Goal: Download file/media

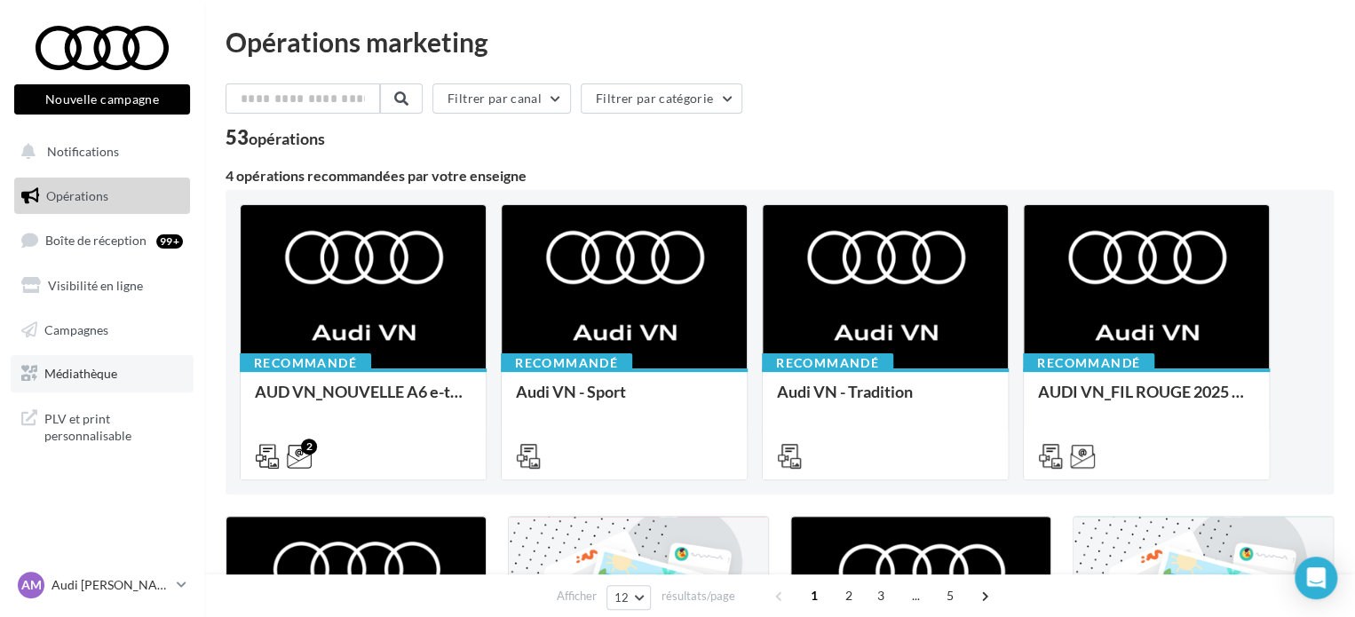
click at [80, 377] on span "Médiathèque" at bounding box center [80, 373] width 73 height 15
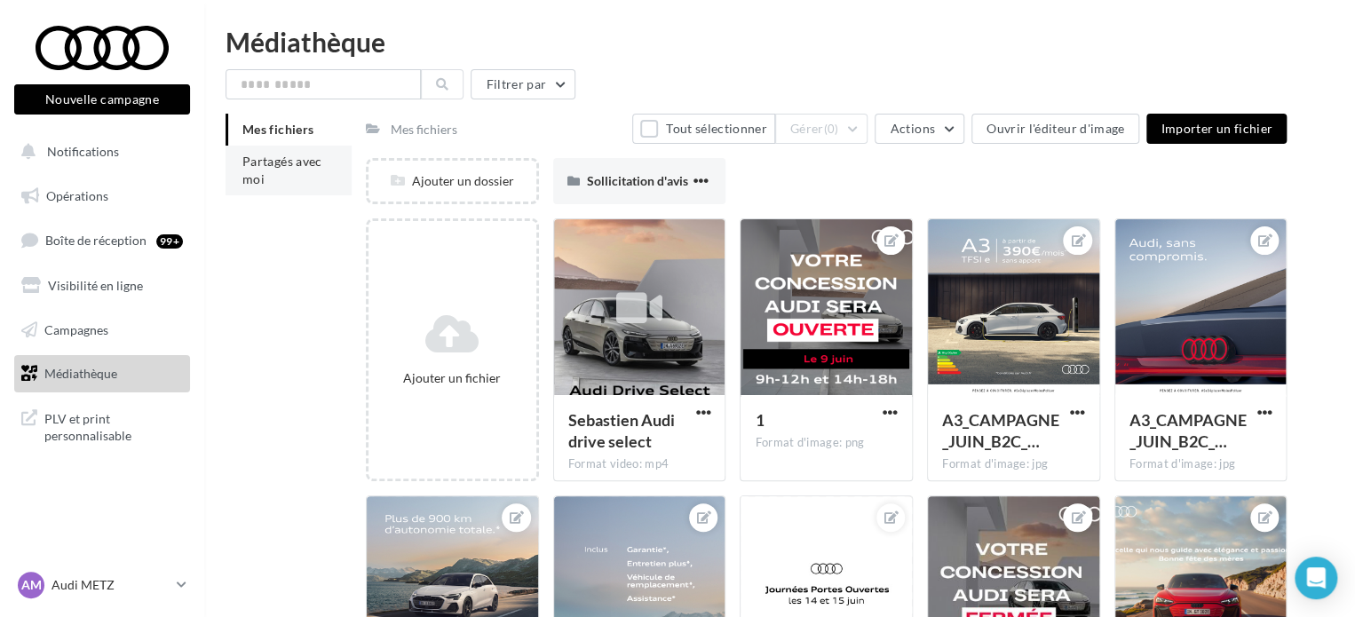
click at [305, 159] on span "Partagés avec moi" at bounding box center [282, 170] width 80 height 33
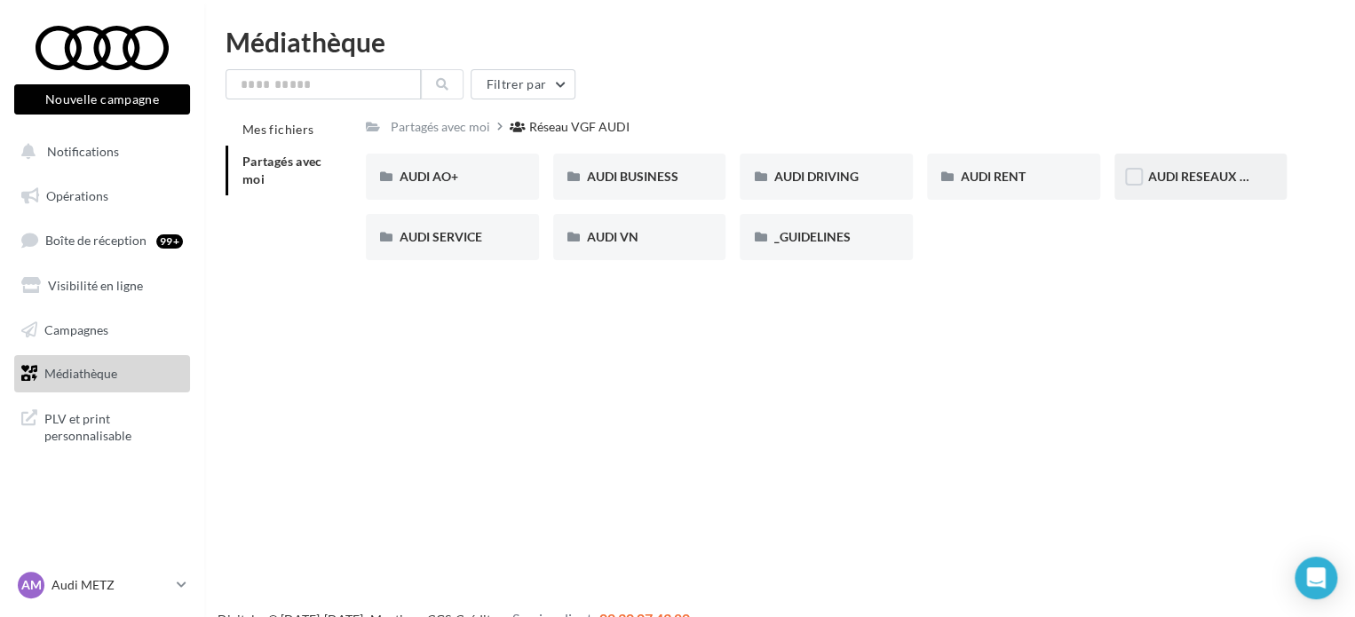
click at [1165, 189] on div "AUDI RESEAUX SOCIAUX" at bounding box center [1201, 177] width 173 height 46
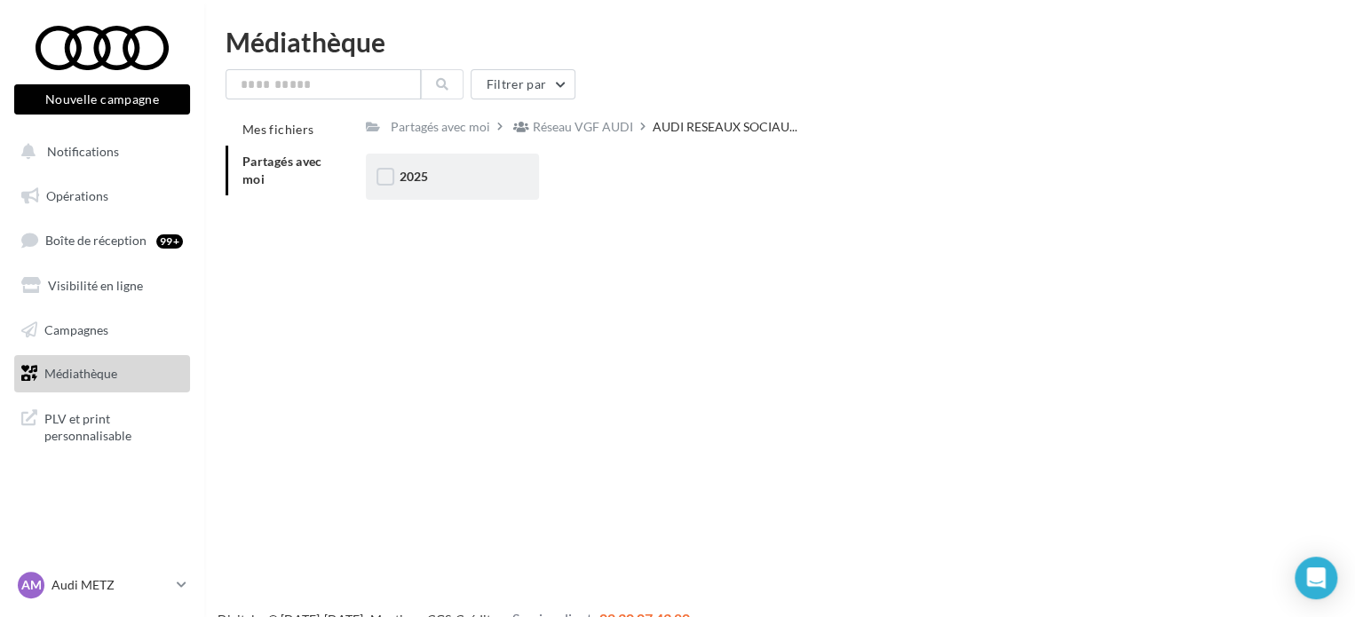
click at [456, 157] on div "2025" at bounding box center [452, 177] width 173 height 46
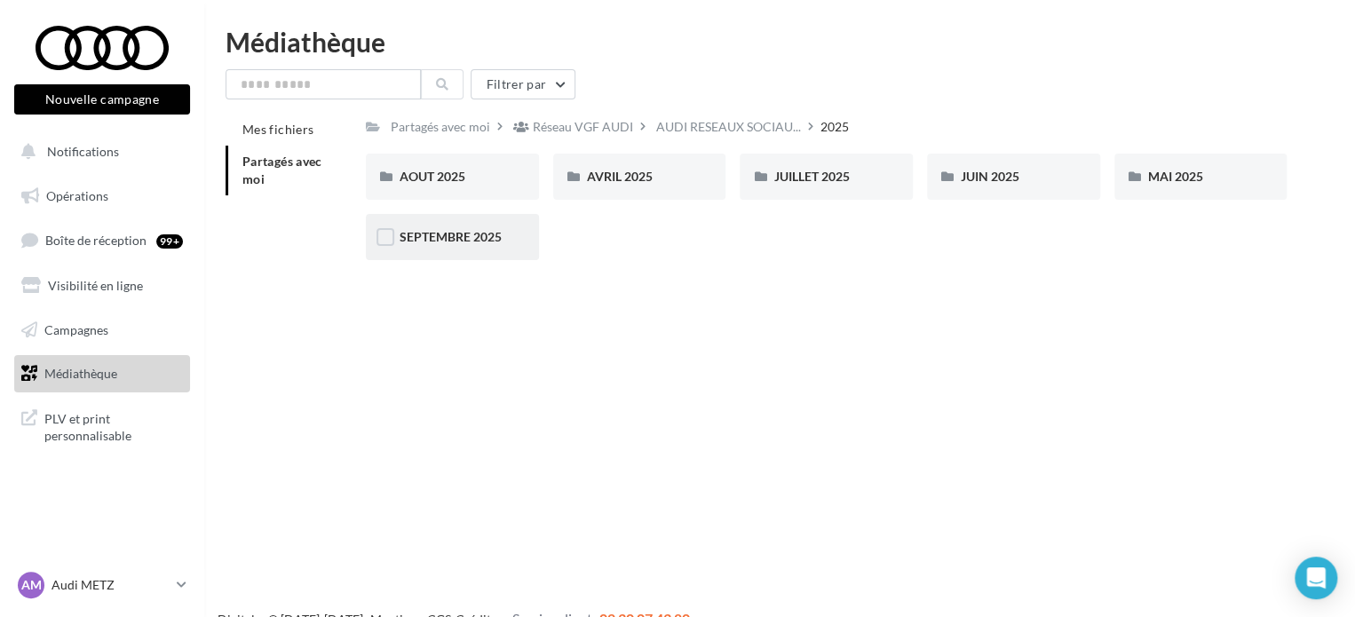
click at [444, 250] on div "SEPTEMBRE 2025" at bounding box center [452, 237] width 173 height 46
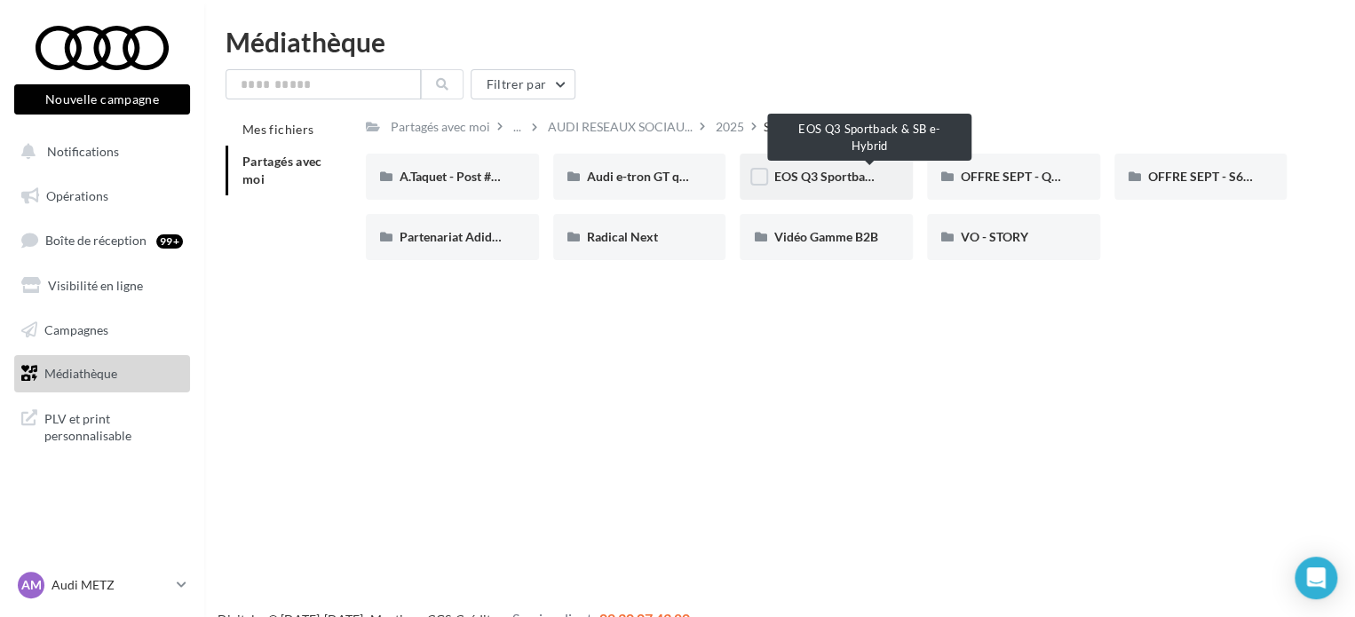
click at [819, 170] on span "EOS Q3 Sportback & SB e-Hybrid" at bounding box center [867, 176] width 186 height 15
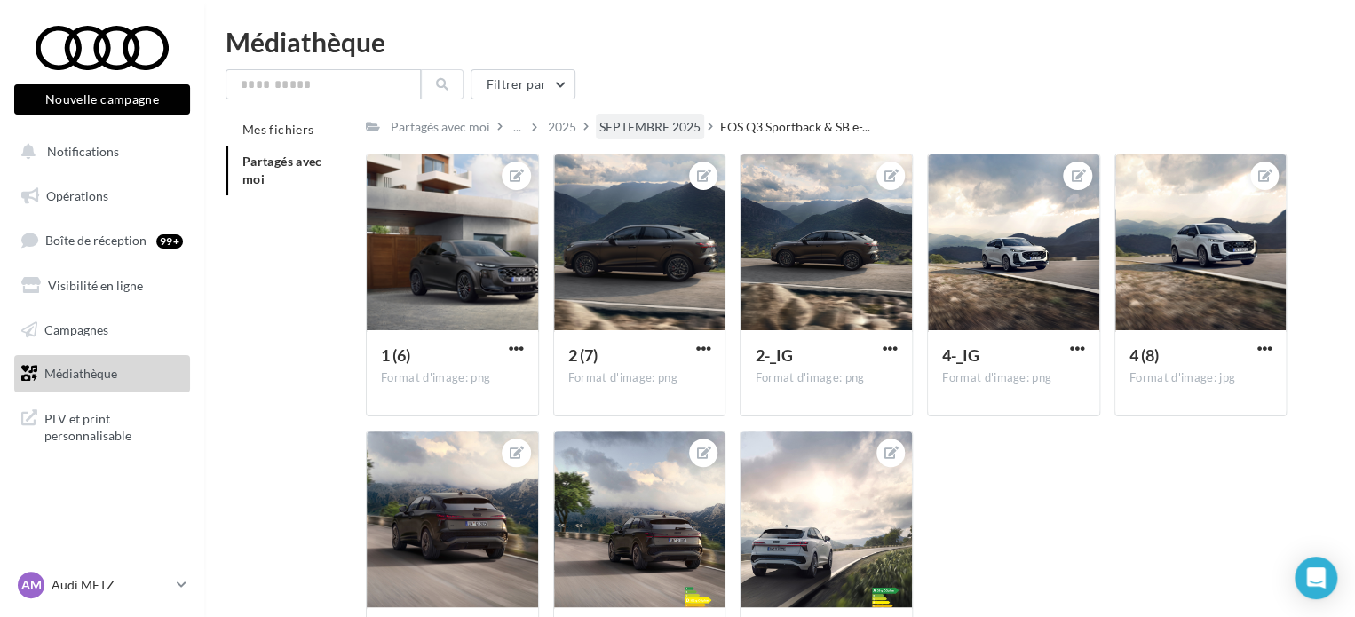
click at [675, 128] on div "SEPTEMBRE 2025" at bounding box center [650, 127] width 101 height 18
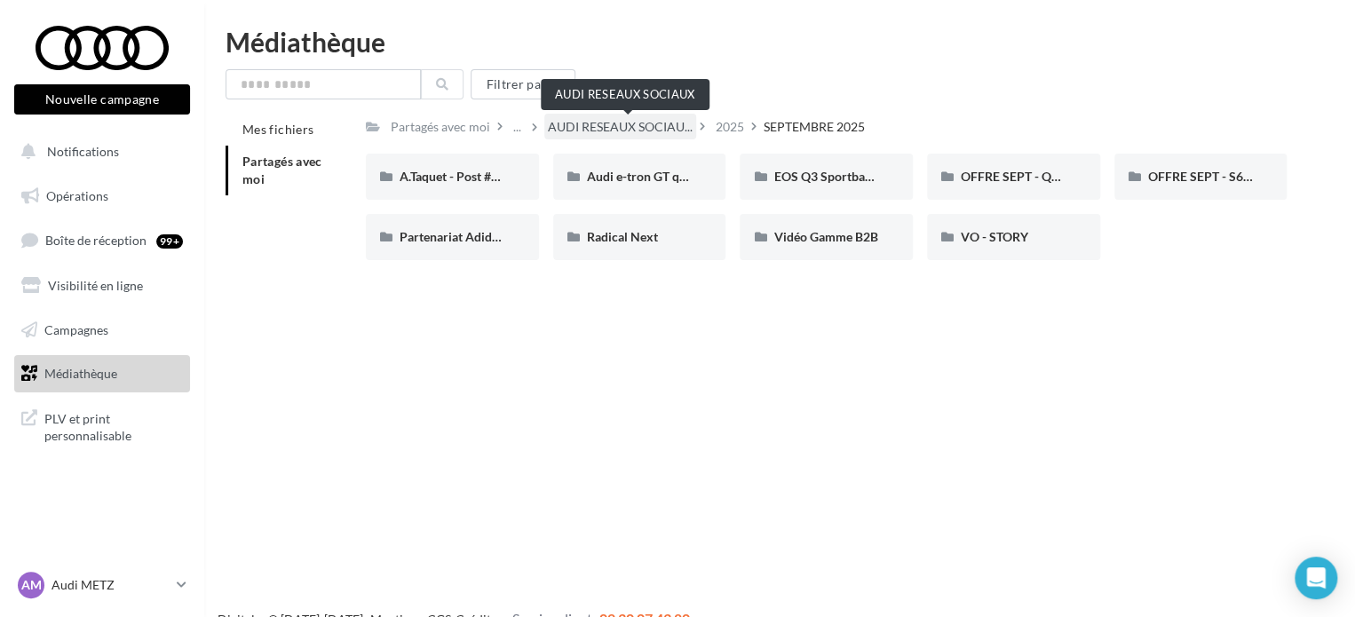
click at [567, 127] on span "AUDI RESEAUX SOCIAU..." at bounding box center [620, 127] width 145 height 18
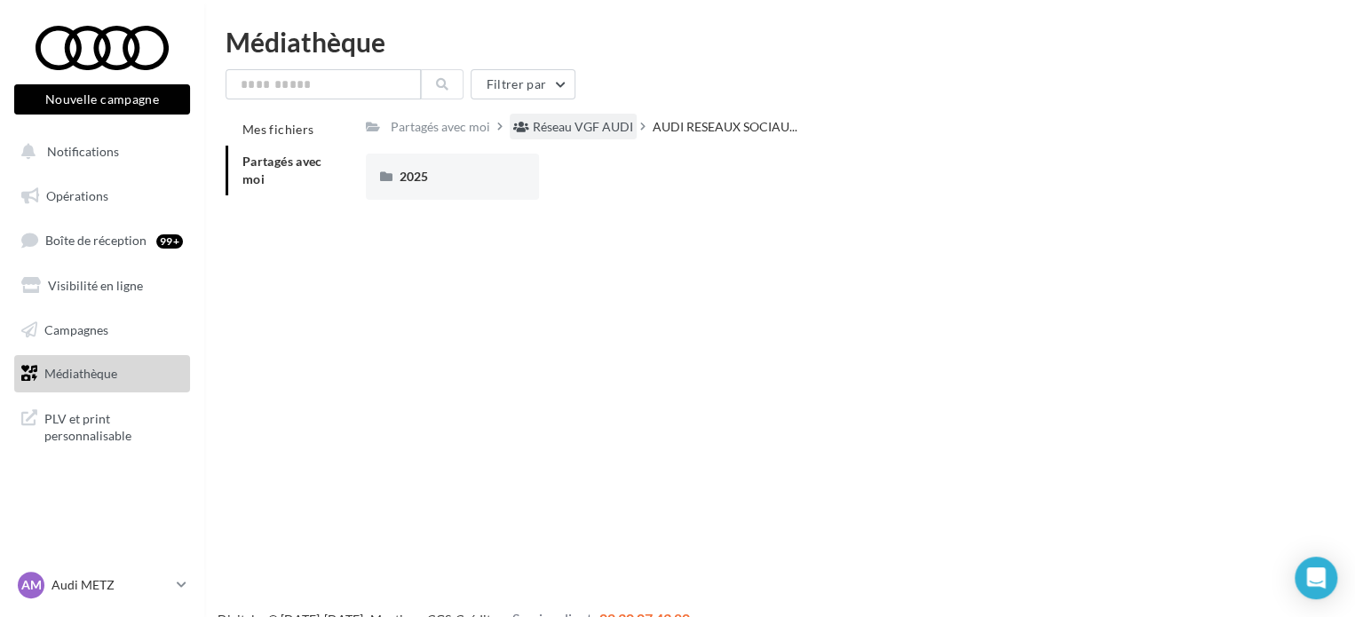
click at [585, 120] on div "Réseau VGF AUDI" at bounding box center [583, 127] width 100 height 18
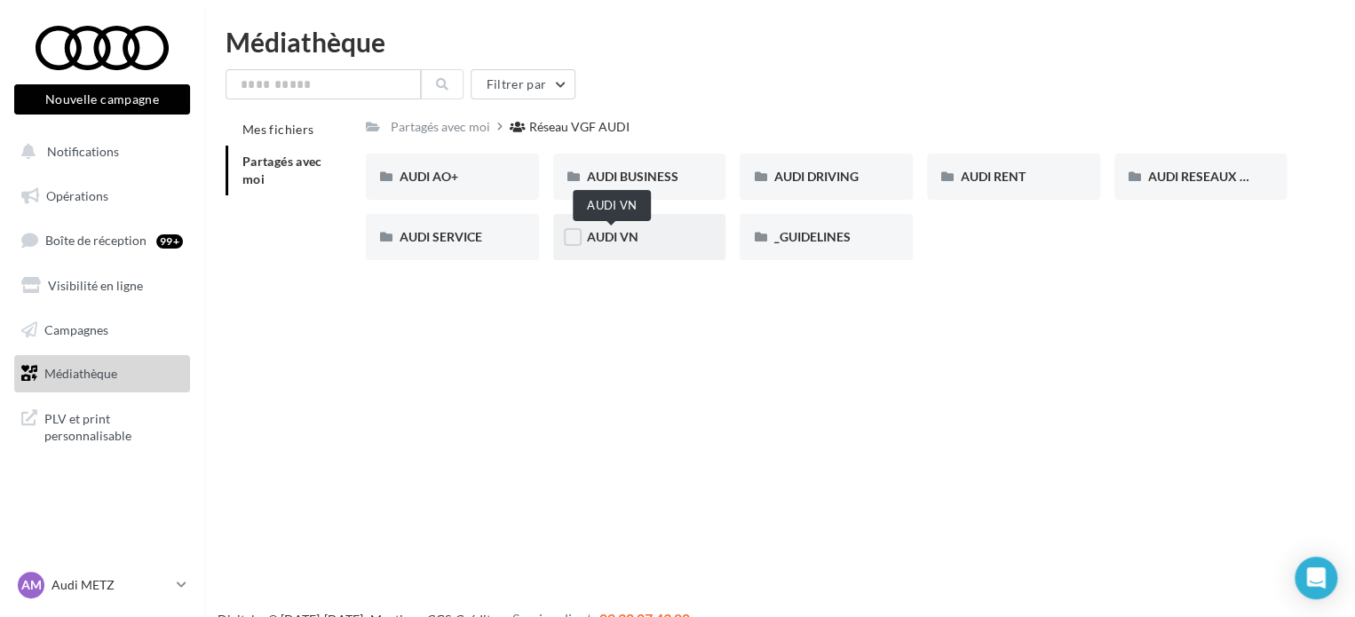
click at [625, 232] on span "AUDI VN" at bounding box center [613, 236] width 52 height 15
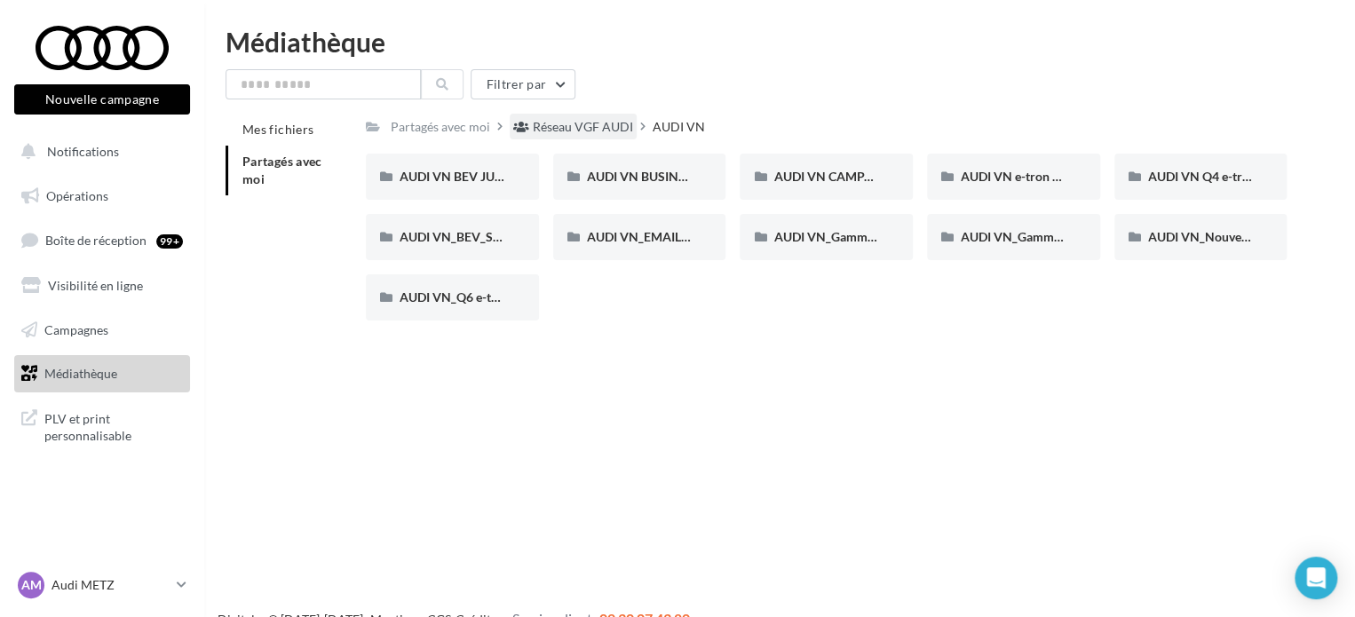
click at [560, 131] on div "Réseau VGF AUDI" at bounding box center [583, 127] width 100 height 18
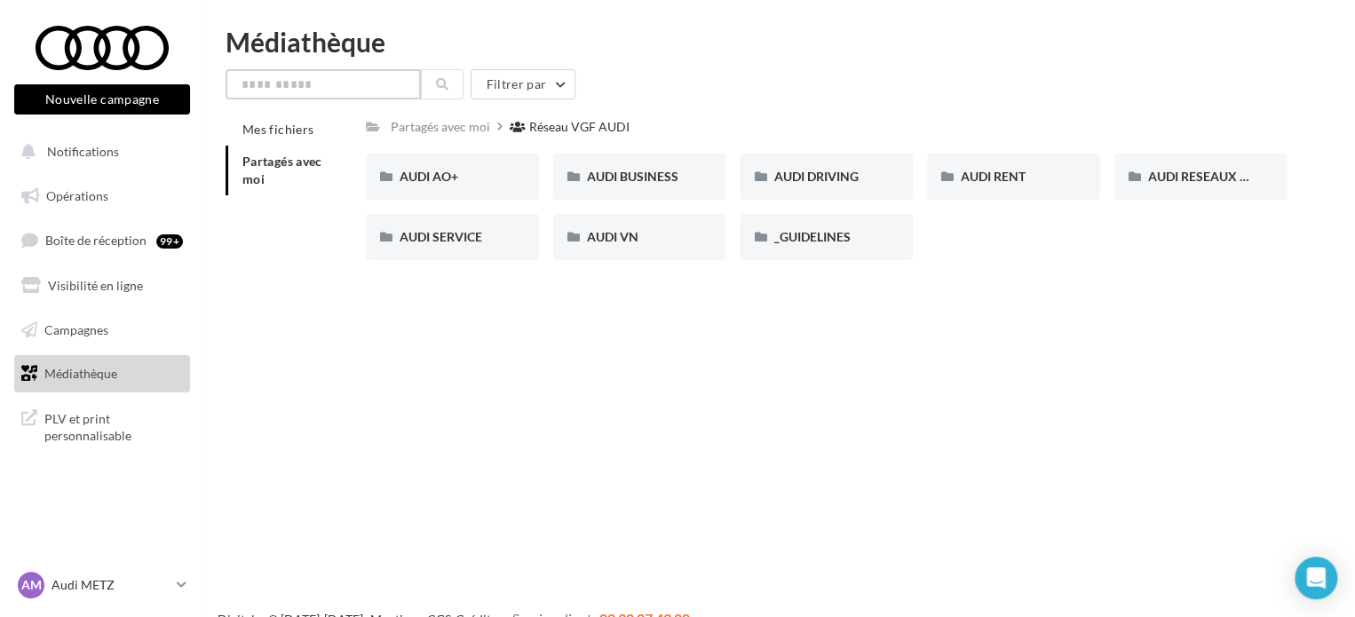
click at [268, 86] on input "text" at bounding box center [323, 84] width 195 height 30
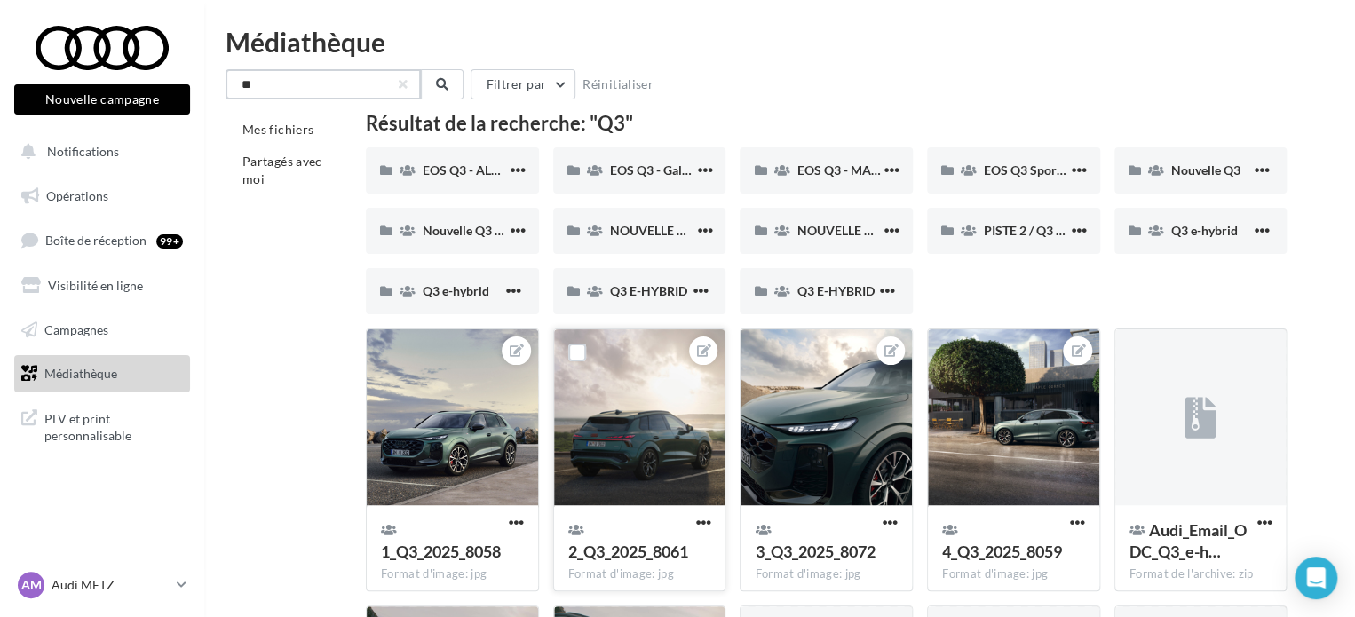
scroll to position [347, 0]
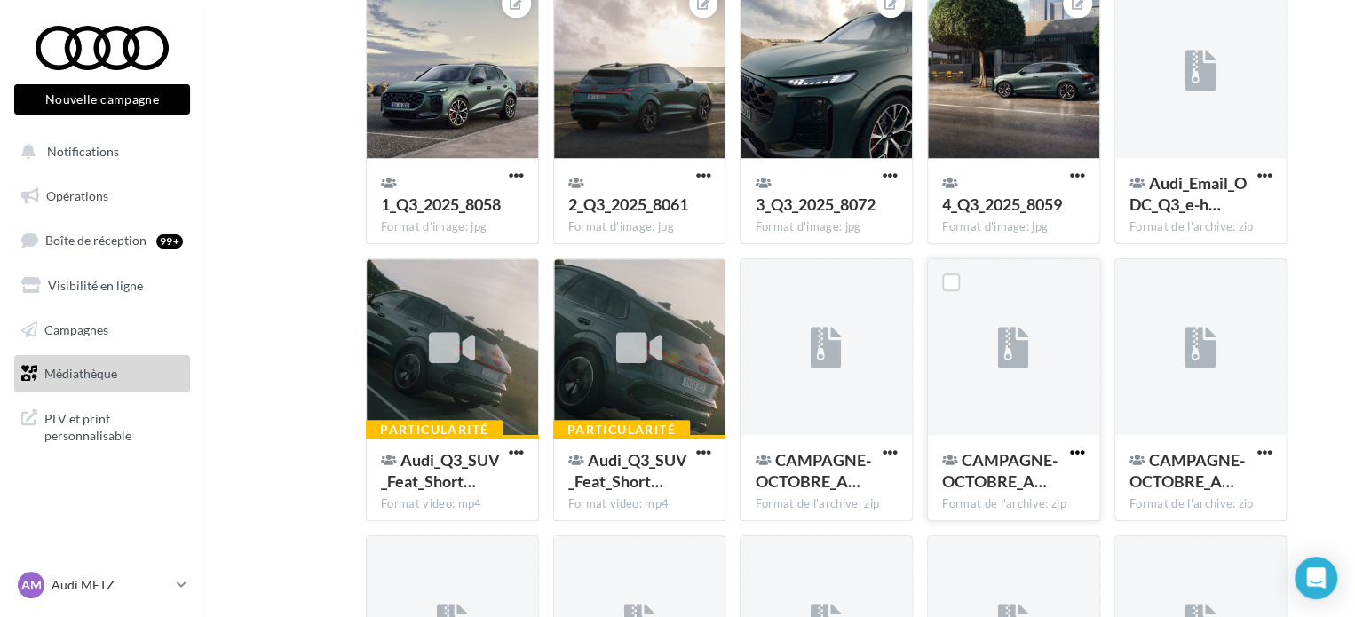
type input "**"
click at [1083, 450] on span "button" at bounding box center [1077, 452] width 15 height 15
click at [986, 484] on button "Télécharger" at bounding box center [1000, 488] width 178 height 46
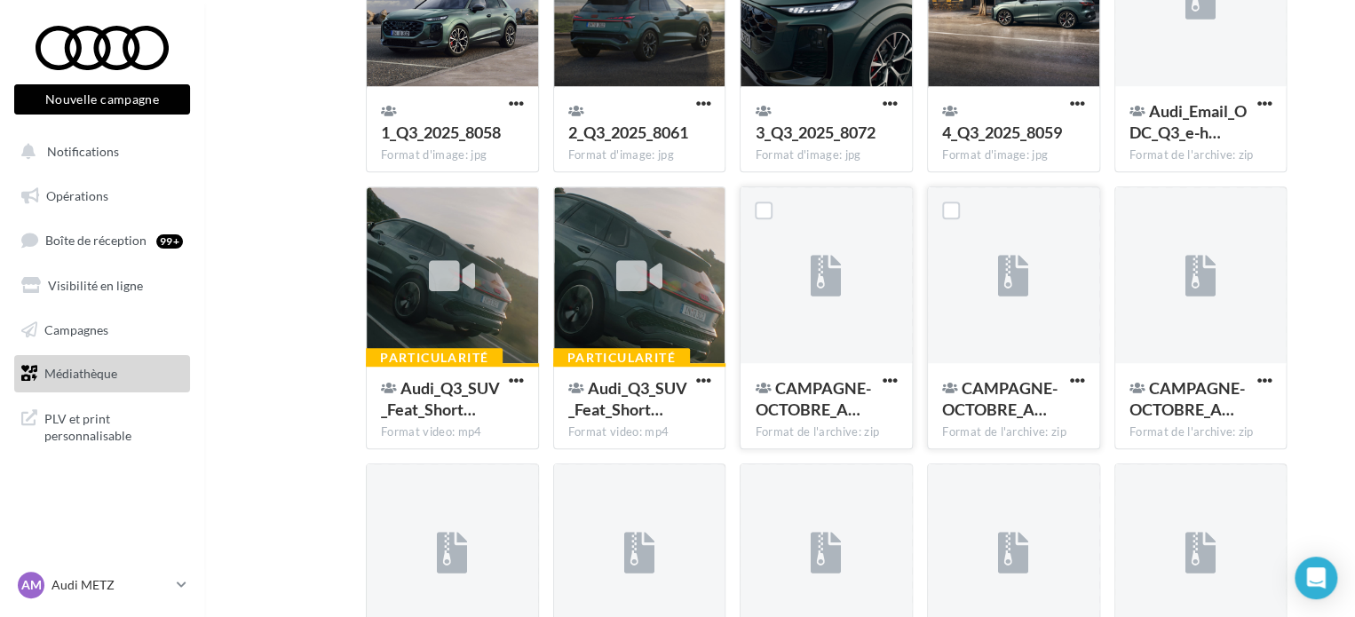
scroll to position [418, 0]
click at [1268, 100] on span "button" at bounding box center [1264, 104] width 15 height 15
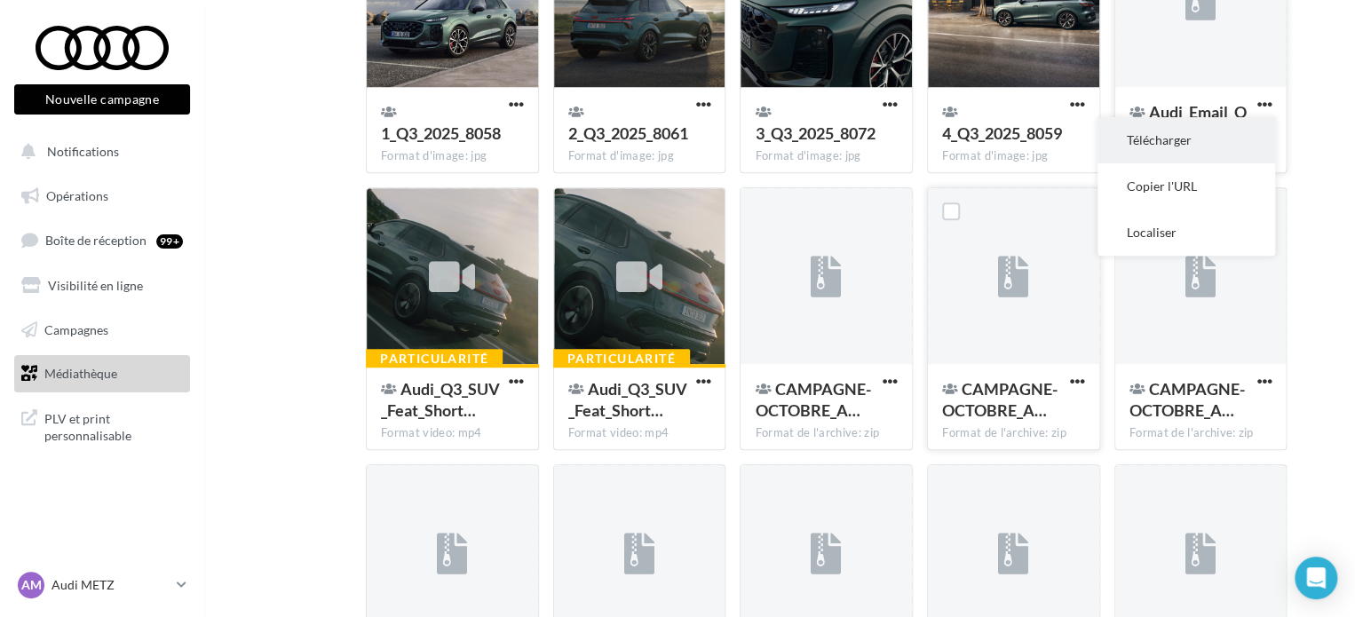
click at [1201, 134] on button "Télécharger" at bounding box center [1187, 140] width 178 height 46
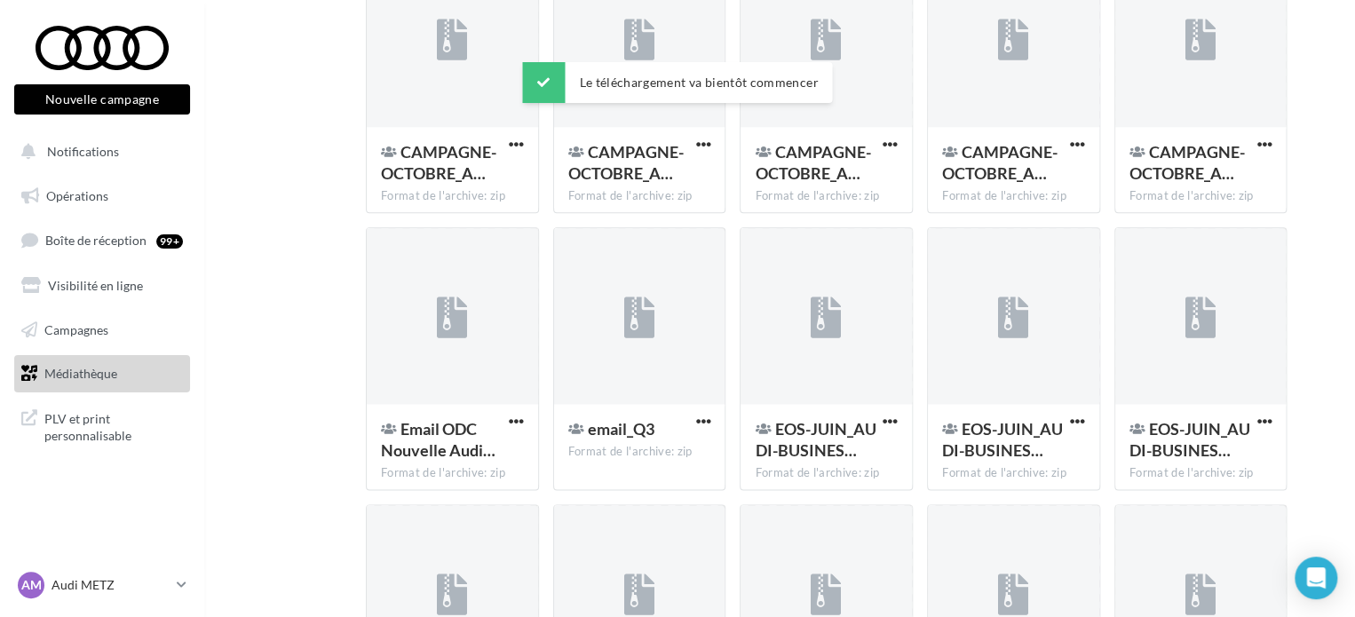
scroll to position [941, 0]
